Goal: Complete application form: Complete application form

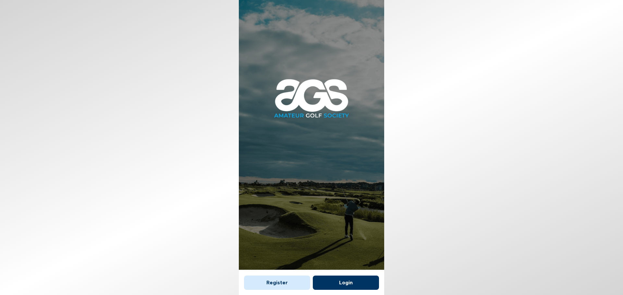
click at [339, 285] on button "Login" at bounding box center [346, 283] width 66 height 14
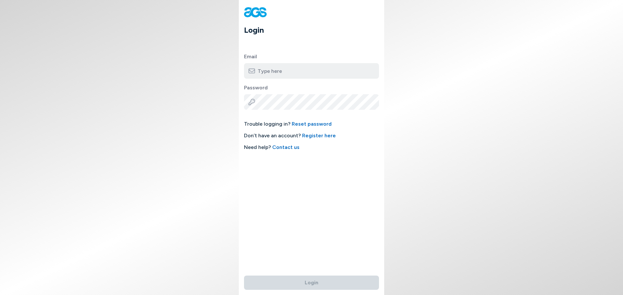
type input "[EMAIL_ADDRESS][DOMAIN_NAME]"
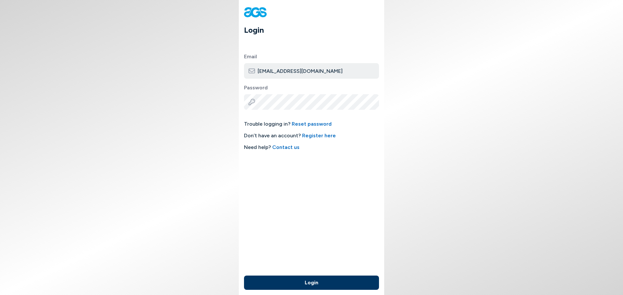
click at [340, 285] on button "Login" at bounding box center [311, 283] width 135 height 14
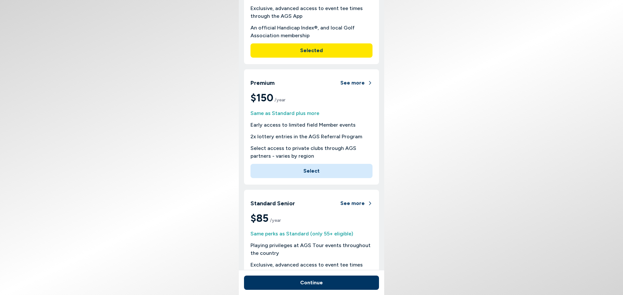
scroll to position [130, 0]
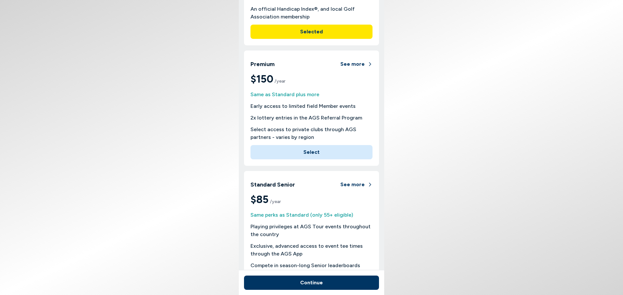
click at [320, 282] on button "Continue" at bounding box center [311, 283] width 135 height 14
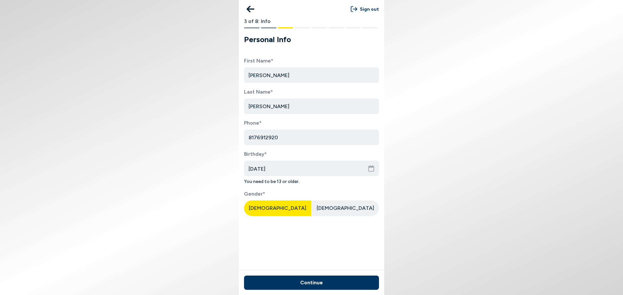
click at [320, 282] on button "Continue" at bounding box center [311, 283] width 135 height 14
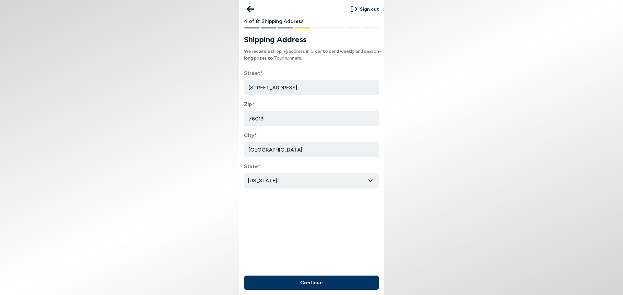
click at [320, 282] on button "Continue" at bounding box center [311, 283] width 135 height 14
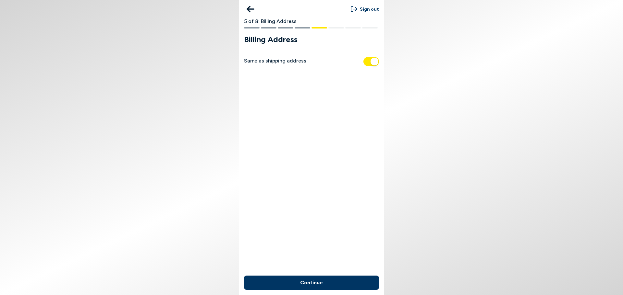
click at [320, 282] on button "Continue" at bounding box center [311, 283] width 135 height 14
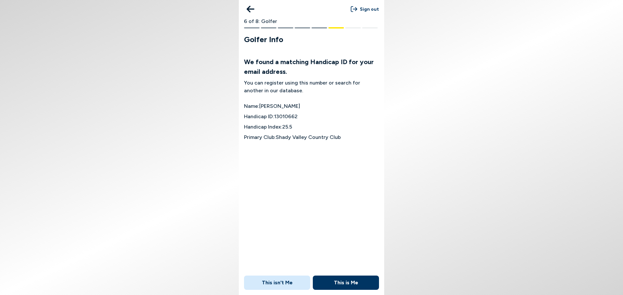
click at [348, 283] on button "This is Me" at bounding box center [346, 283] width 66 height 14
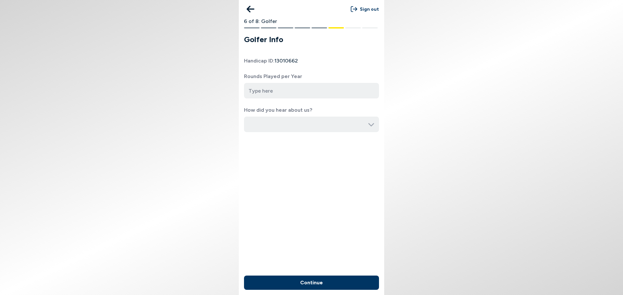
click at [326, 92] on input "number" at bounding box center [311, 91] width 135 height 16
type input "50"
click at [335, 122] on input "button" at bounding box center [311, 125] width 135 height 16
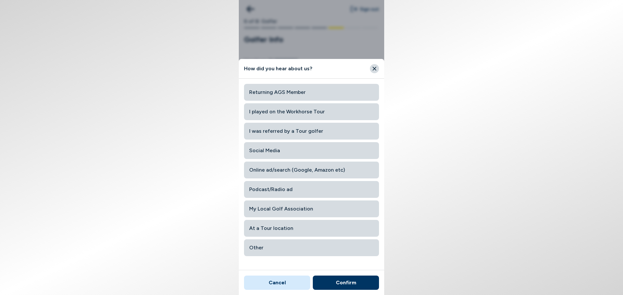
click at [327, 208] on span "My Local Golf Association" at bounding box center [311, 209] width 125 height 12
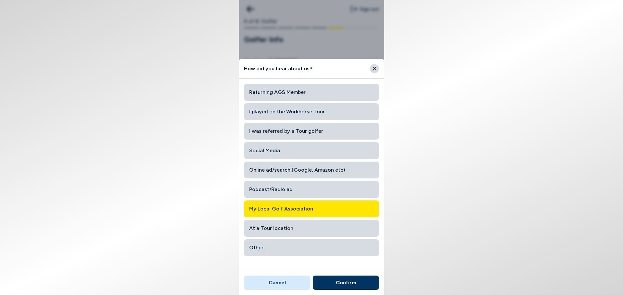
click at [348, 285] on button "Confirm" at bounding box center [346, 283] width 66 height 14
type input "My Local Golf Association"
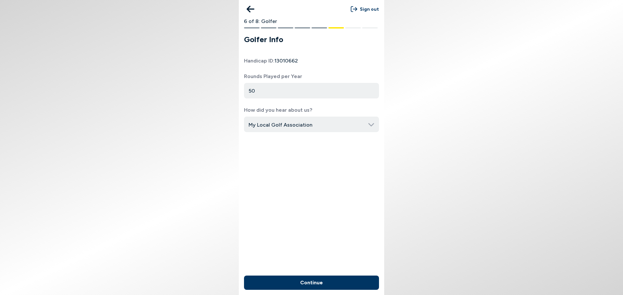
click at [337, 286] on button "Continue" at bounding box center [311, 283] width 135 height 14
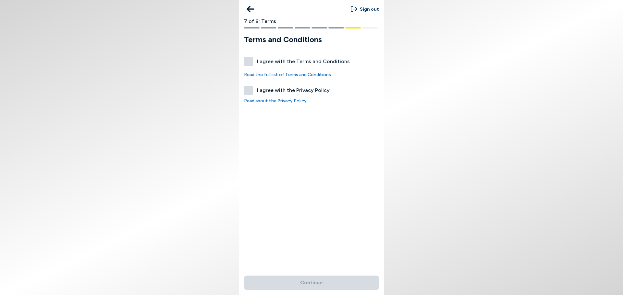
click at [248, 61] on label "I agree with the Terms and Conditions" at bounding box center [311, 61] width 135 height 9
click at [248, 61] on button "I agree with the Terms and Conditions" at bounding box center [248, 61] width 9 height 9
checkbox input "true"
click at [245, 92] on label "I agree with the Privacy Policy" at bounding box center [311, 90] width 135 height 9
click at [245, 92] on button "I agree with the Privacy Policy" at bounding box center [248, 90] width 9 height 9
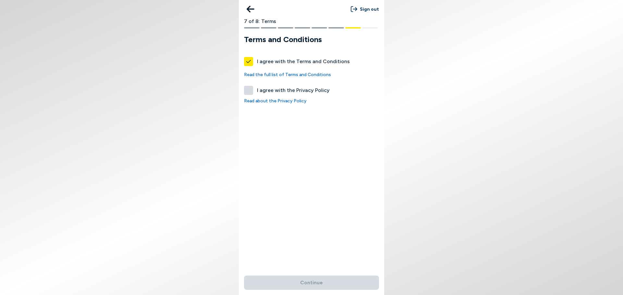
checkbox input "true"
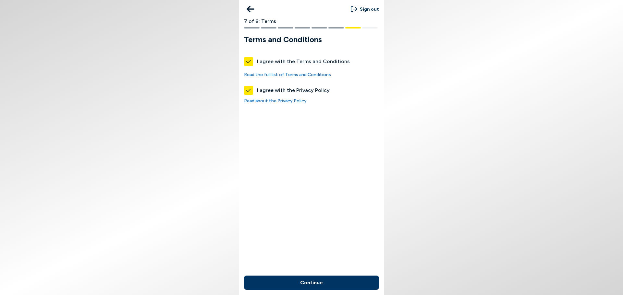
click at [302, 284] on button "Continue" at bounding box center [311, 283] width 135 height 14
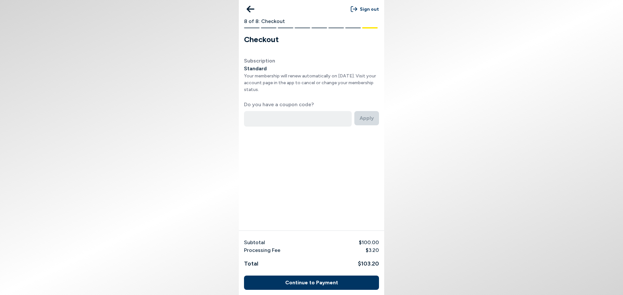
click at [288, 124] on input at bounding box center [298, 119] width 108 height 16
type input "TGA"
click at [366, 122] on button "Apply" at bounding box center [366, 118] width 25 height 14
